Goal: Task Accomplishment & Management: Manage account settings

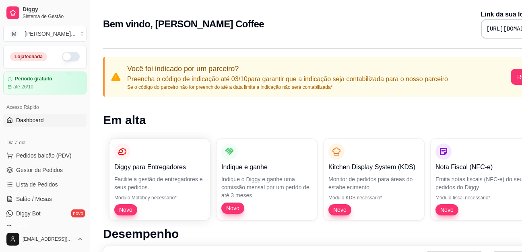
click at [62, 54] on button "button" at bounding box center [71, 57] width 18 height 10
click at [503, 146] on div "Nota Fiscal (NFC-e) Emita notas fiscais (NFC-e) do seus pedidos do [PERSON_NAME…" at bounding box center [480, 180] width 91 height 72
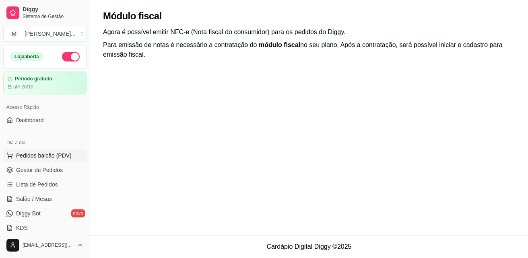
click at [45, 161] on button "Pedidos balcão (PDV)" at bounding box center [44, 155] width 83 height 13
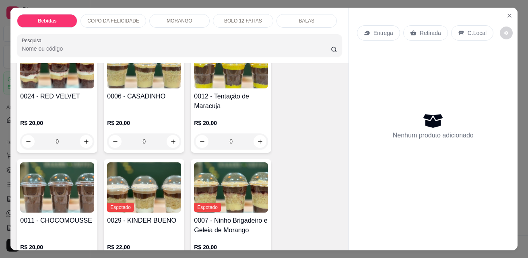
scroll to position [644, 0]
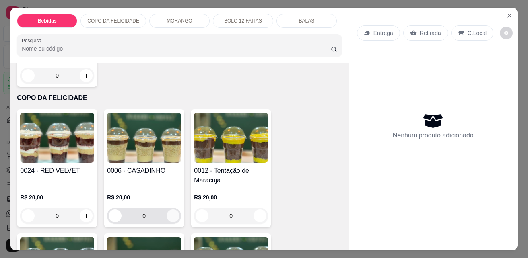
click at [167, 210] on button "increase-product-quantity" at bounding box center [173, 216] width 13 height 13
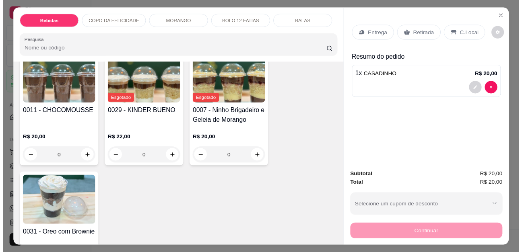
scroll to position [809, 0]
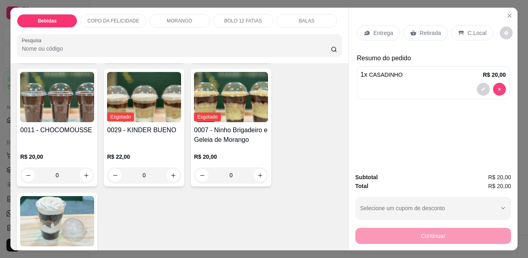
type input "0"
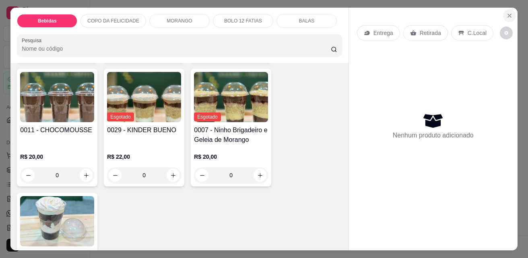
click at [509, 9] on button "Close" at bounding box center [509, 15] width 13 height 13
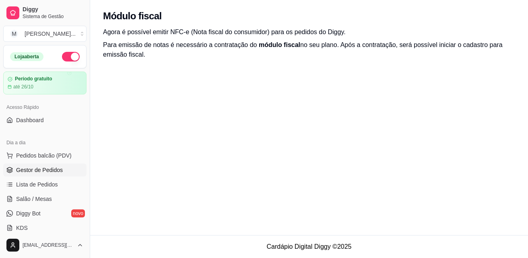
click at [49, 169] on span "Gestor de Pedidos" at bounding box center [39, 170] width 47 height 8
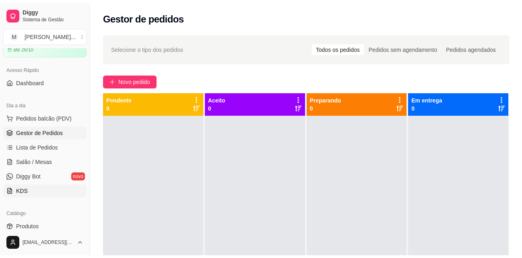
scroll to position [80, 0]
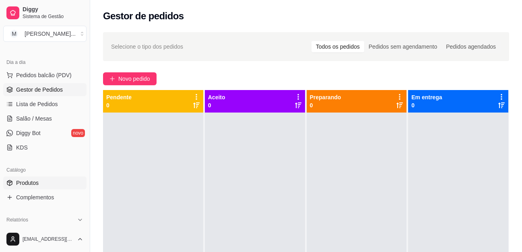
click at [39, 182] on link "Produtos" at bounding box center [44, 183] width 83 height 13
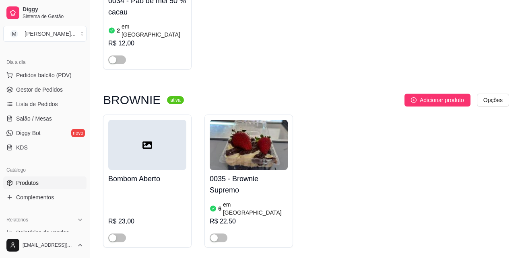
scroll to position [805, 0]
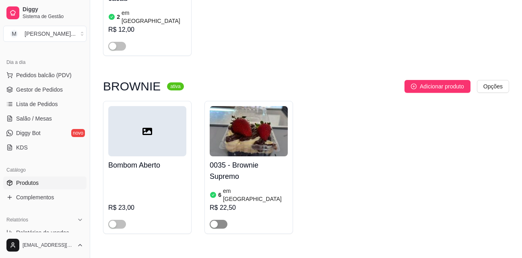
click at [214, 221] on div "button" at bounding box center [213, 224] width 7 height 7
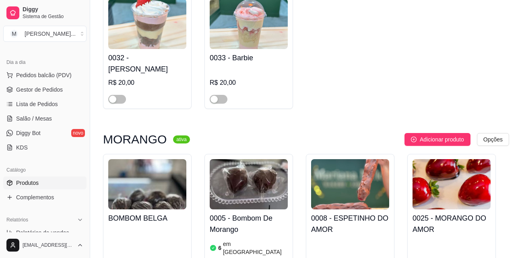
scroll to position [1529, 0]
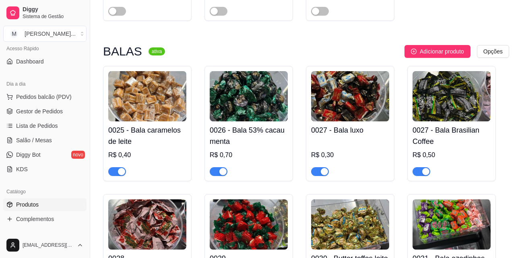
scroll to position [40, 0]
